Goal: Information Seeking & Learning: Learn about a topic

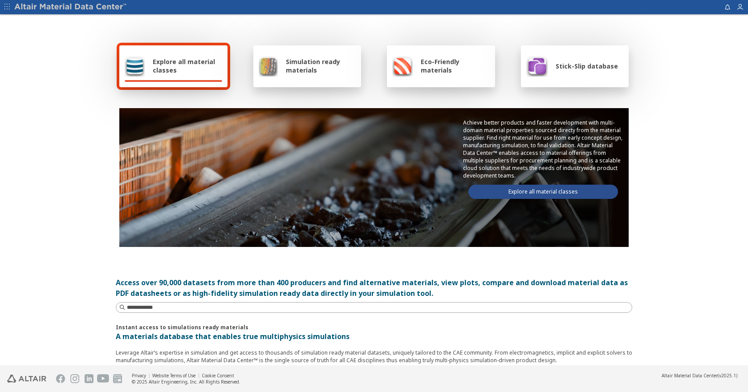
click at [523, 191] on link "Explore all material classes" at bounding box center [544, 192] width 150 height 14
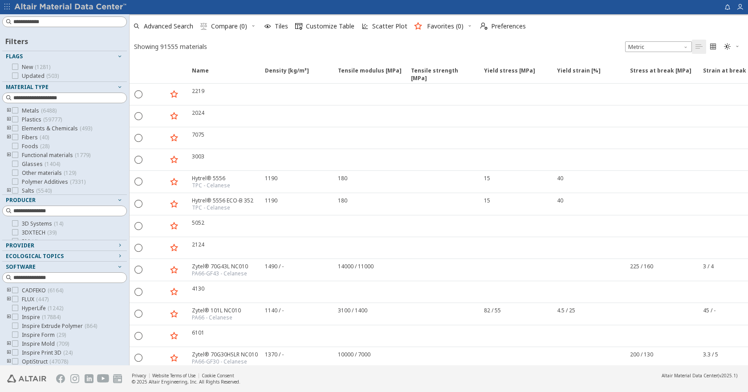
click at [10, 109] on icon "toogle group" at bounding box center [9, 110] width 6 height 7
click at [29, 118] on icon at bounding box center [28, 119] width 6 height 6
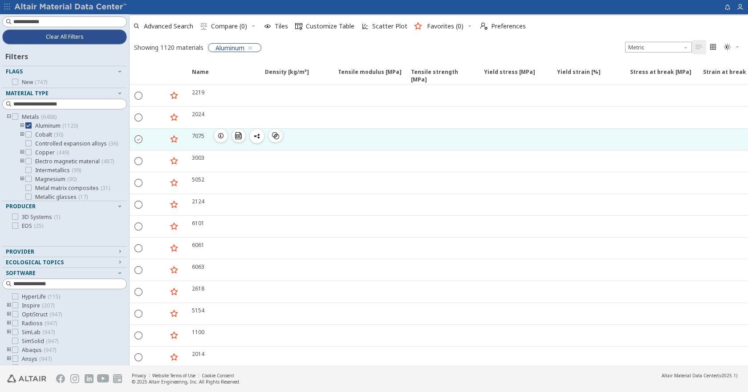
click at [139, 138] on icon "" at bounding box center [139, 139] width 8 height 8
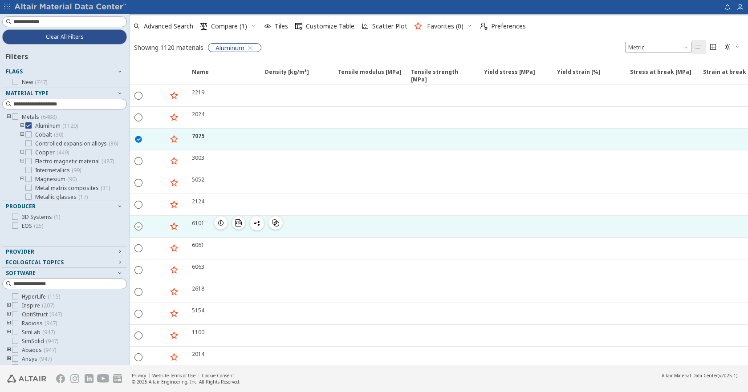
click at [135, 229] on icon "" at bounding box center [139, 226] width 8 height 8
click at [468, 23] on icon "button" at bounding box center [469, 26] width 5 height 7
